Goal: Answer question/provide support: Share knowledge or assist other users

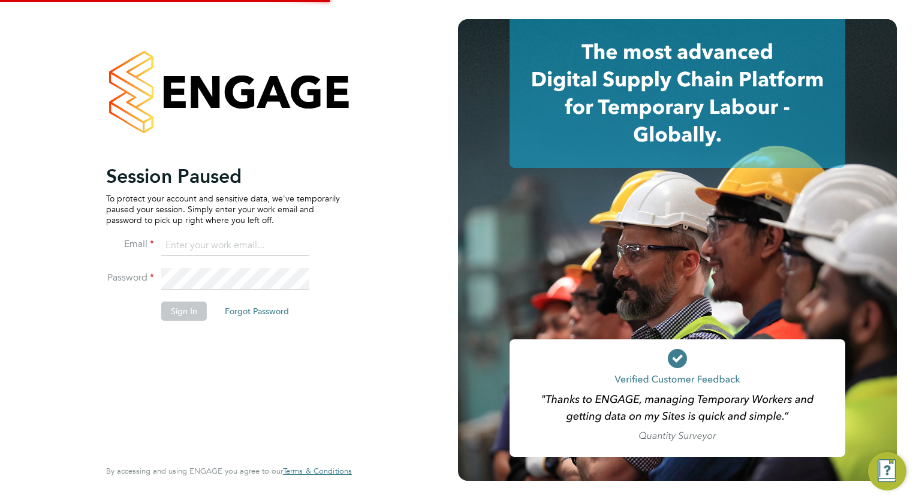
type input "megan.westlotorn@alliancemsp.co.uk"
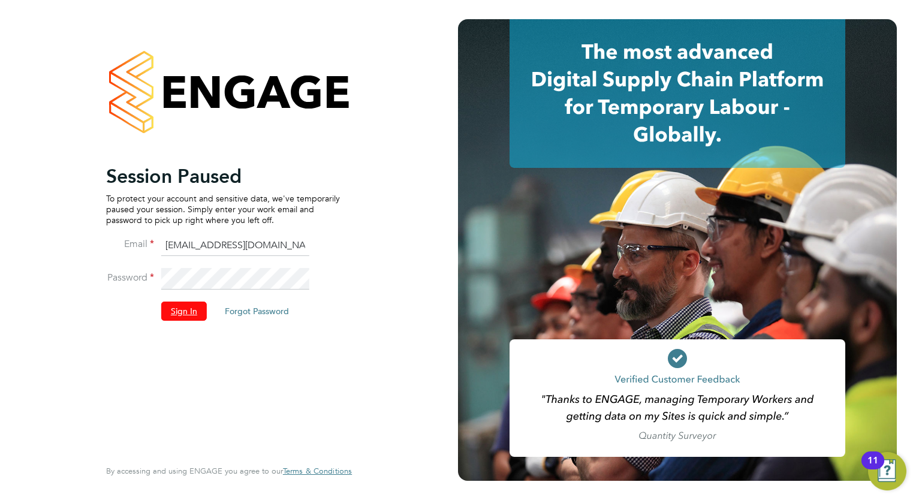
click at [197, 314] on button "Sign In" at bounding box center [184, 311] width 46 height 19
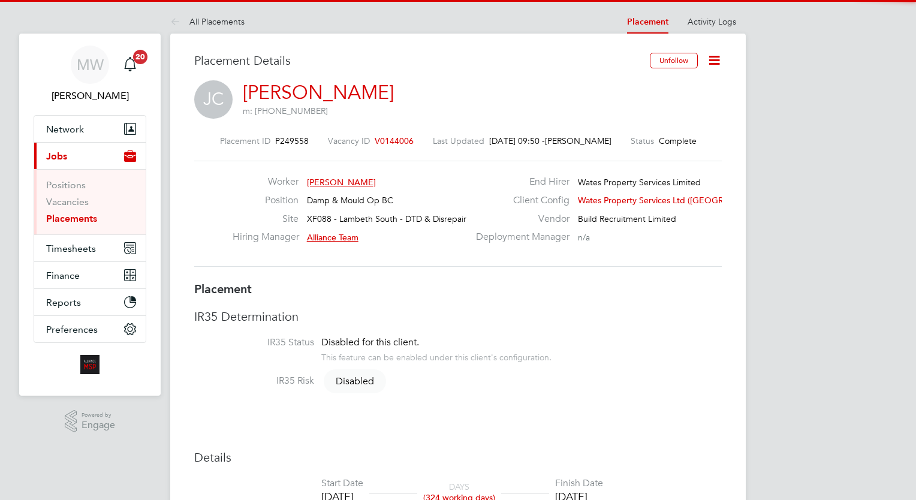
click at [87, 214] on link "Placements" at bounding box center [71, 218] width 51 height 11
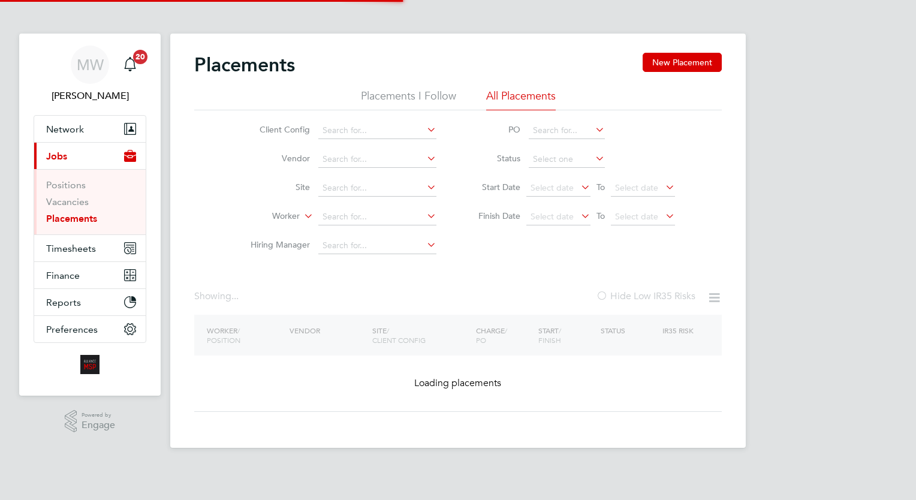
click at [333, 217] on input at bounding box center [377, 217] width 118 height 17
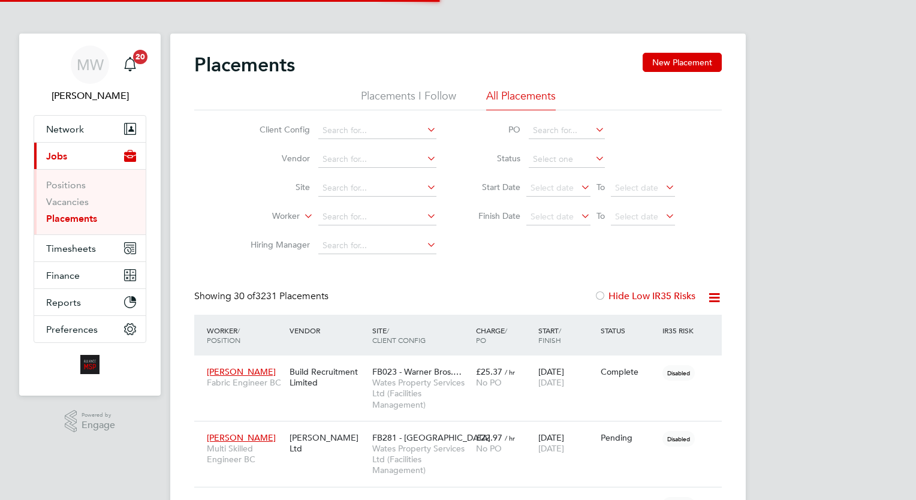
scroll to position [6, 6]
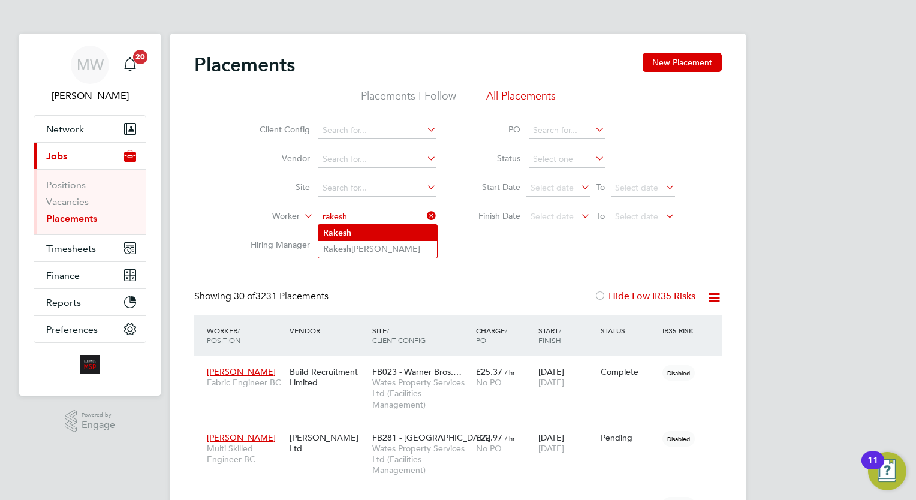
click at [397, 238] on li "Rakesh" at bounding box center [377, 233] width 119 height 16
type input "Rakesh"
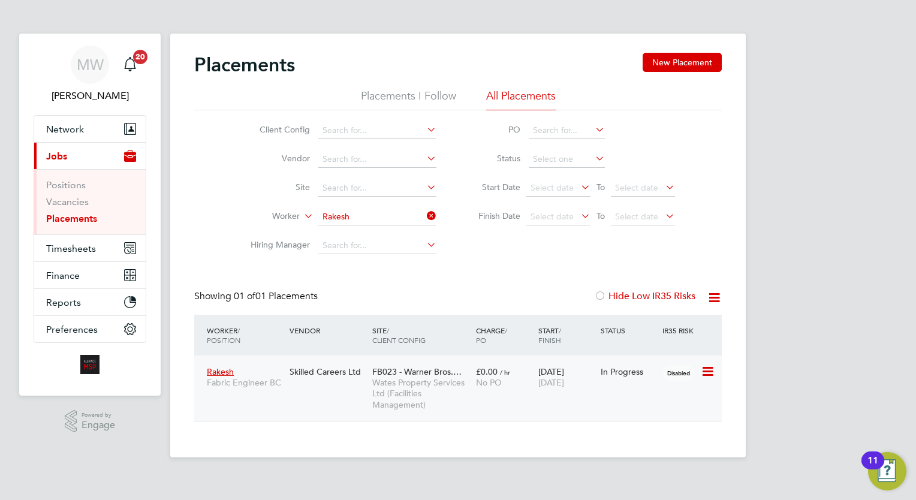
click at [480, 385] on span "No PO" at bounding box center [489, 382] width 26 height 11
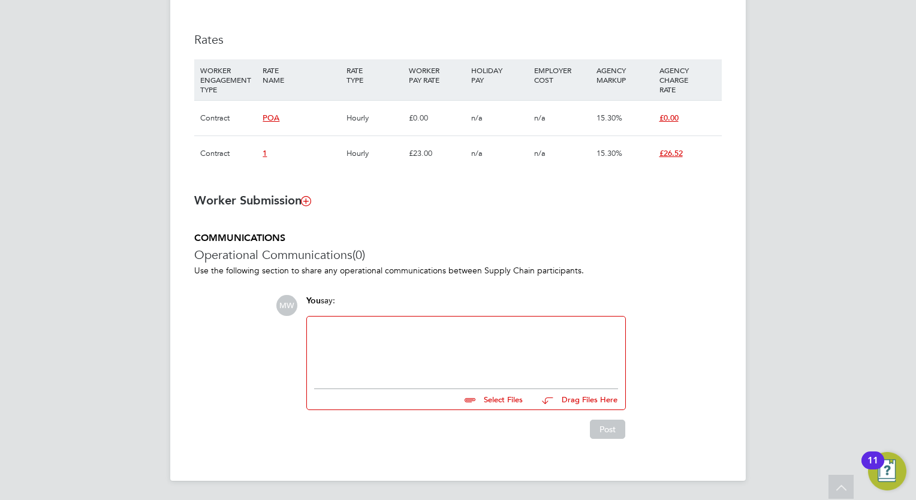
click at [421, 374] on div at bounding box center [466, 350] width 304 height 52
click at [492, 393] on input "file" at bounding box center [528, 397] width 180 height 17
type input "C:\fakepath\[PERSON_NAME].zip"
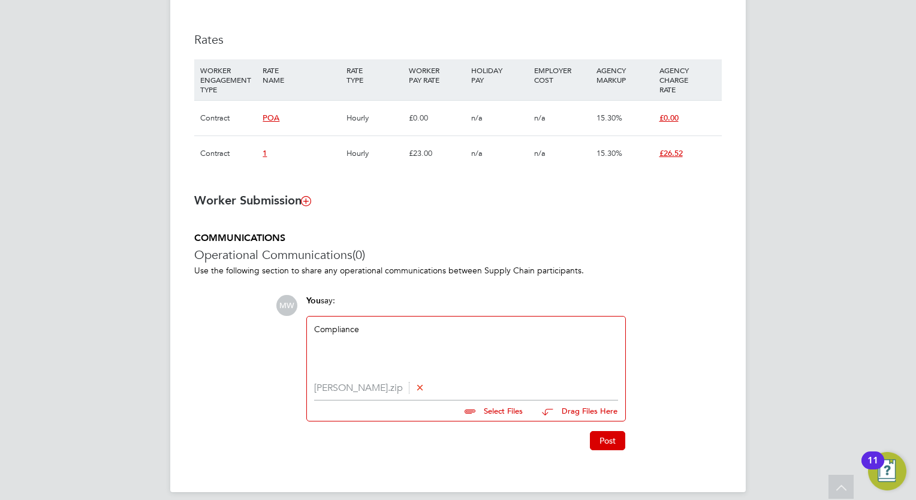
click at [639, 441] on div "MW You say: Compliance [PERSON_NAME].zip Select Files Drag Files Here Drop your…" at bounding box center [499, 372] width 446 height 155
click at [599, 444] on button "Post" at bounding box center [607, 440] width 35 height 19
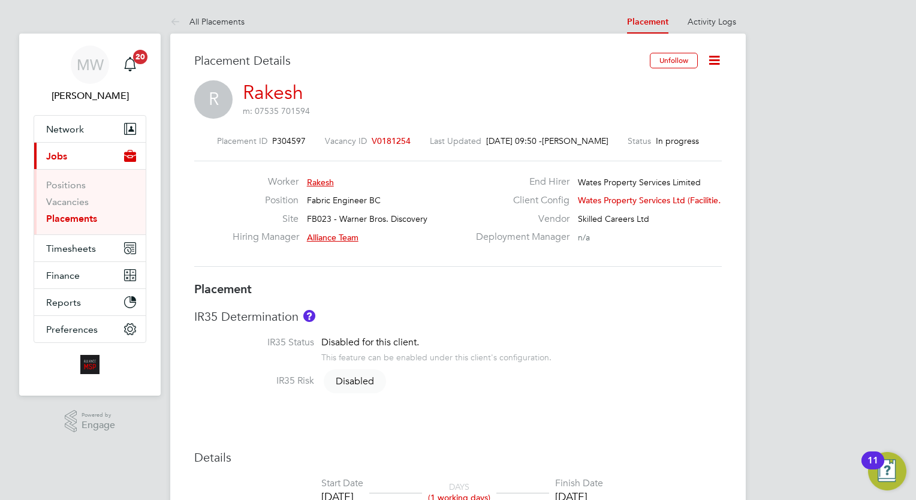
drag, startPoint x: 55, startPoint y: 216, endPoint x: 95, endPoint y: 218, distance: 40.8
click at [55, 216] on link "Placements" at bounding box center [71, 218] width 51 height 11
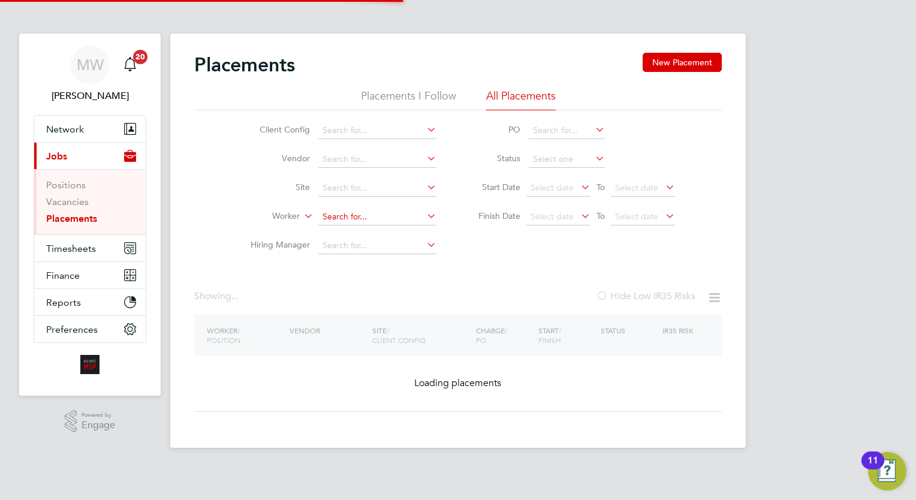
click at [370, 213] on input at bounding box center [377, 217] width 118 height 17
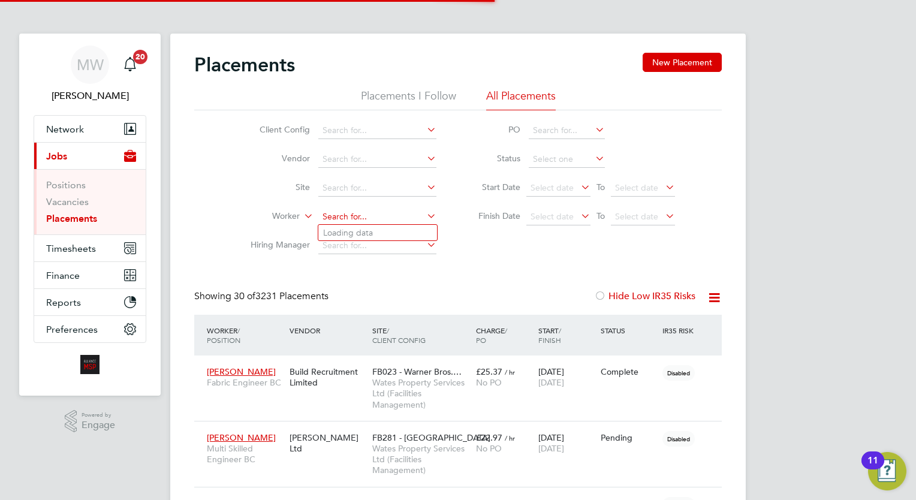
scroll to position [34, 83]
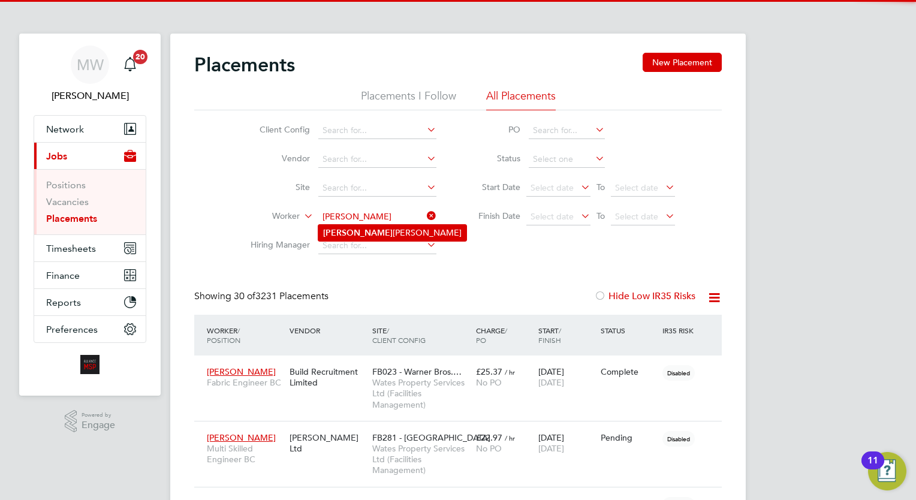
click at [376, 228] on li "[PERSON_NAME] [PERSON_NAME]" at bounding box center [392, 233] width 148 height 16
type input "[PERSON_NAME] [PERSON_NAME]"
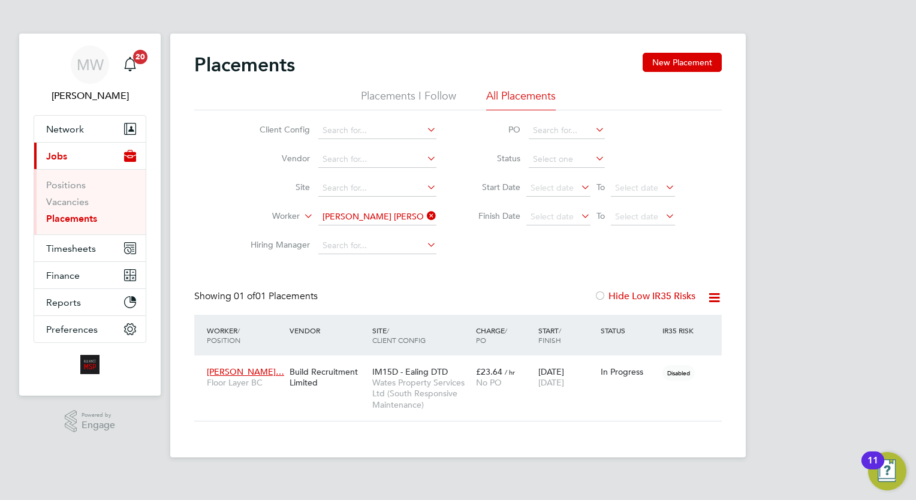
click at [425, 217] on icon at bounding box center [425, 215] width 0 height 17
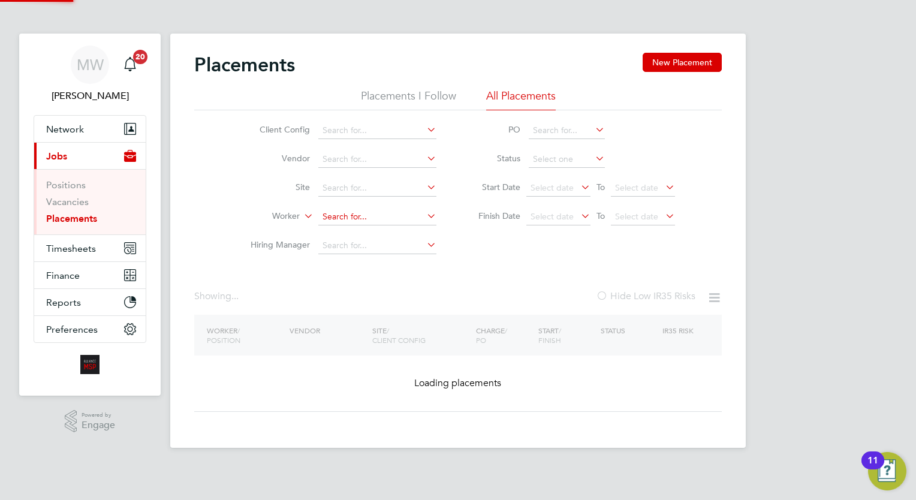
click at [393, 223] on input at bounding box center [377, 217] width 118 height 17
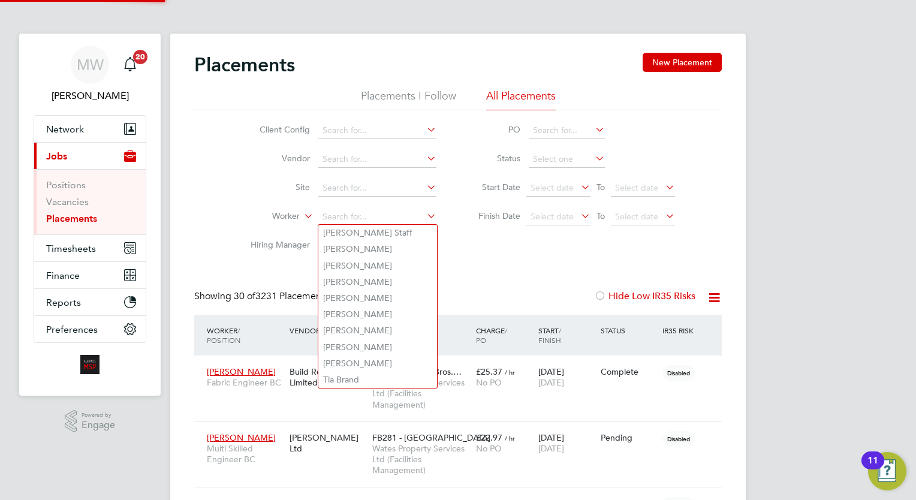
scroll to position [34, 83]
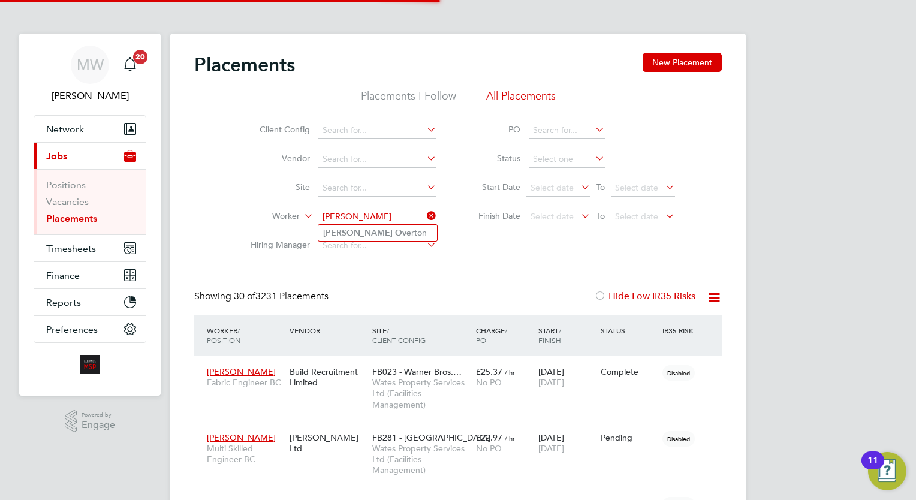
click at [395, 234] on b "Ov" at bounding box center [400, 233] width 11 height 10
type input "[PERSON_NAME]"
